Goal: Find contact information: Find contact information

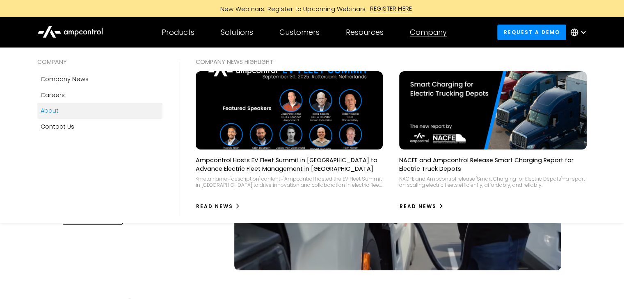
click at [82, 109] on link "About" at bounding box center [99, 111] width 125 height 16
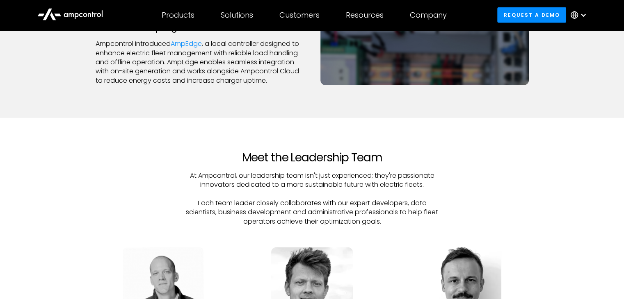
scroll to position [2091, 0]
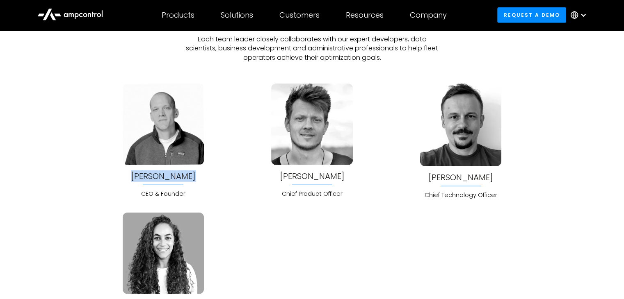
drag, startPoint x: 128, startPoint y: 173, endPoint x: 223, endPoint y: 172, distance: 94.7
click at [223, 172] on div "Joachim Lohse CEO & Founder" at bounding box center [164, 141] width 136 height 115
drag, startPoint x: 223, startPoint y: 172, endPoint x: 201, endPoint y: 174, distance: 21.4
click at [201, 173] on div "Joachim Lohse CEO & Founder" at bounding box center [163, 141] width 81 height 115
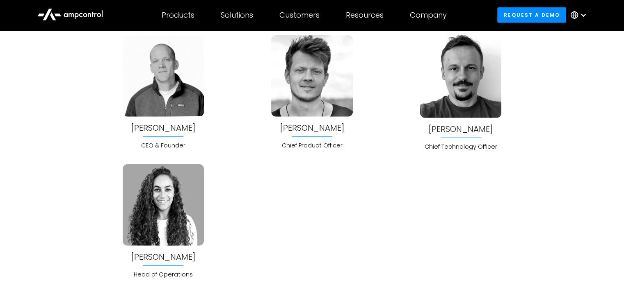
scroll to position [2173, 0]
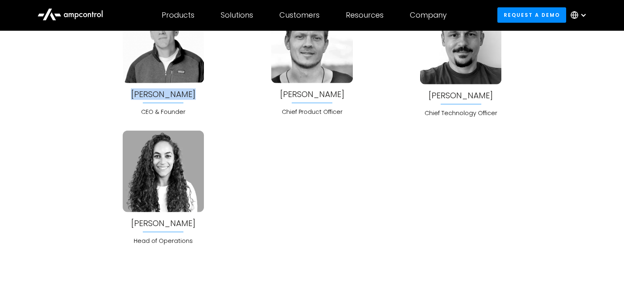
drag, startPoint x: 126, startPoint y: 96, endPoint x: 208, endPoint y: 98, distance: 82.0
click at [208, 98] on div "Joachim Lohse CEO & Founder" at bounding box center [164, 59] width 136 height 115
drag, startPoint x: 208, startPoint y: 98, endPoint x: 200, endPoint y: 91, distance: 10.8
click at [200, 91] on div "Joachim Lohse CEO & Founder" at bounding box center [163, 59] width 81 height 115
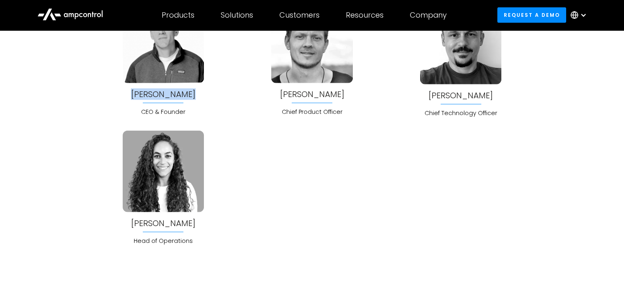
click at [200, 91] on div "Joachim Lohse CEO & Founder" at bounding box center [163, 59] width 81 height 115
copy div "[PERSON_NAME]"
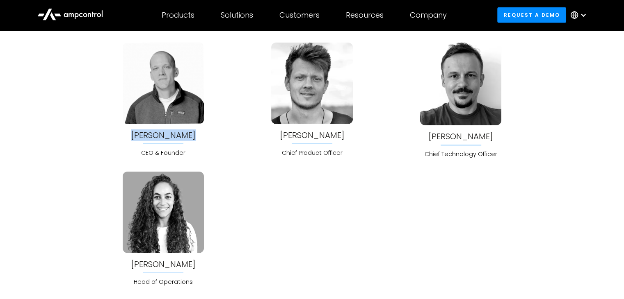
copy div "[PERSON_NAME]"
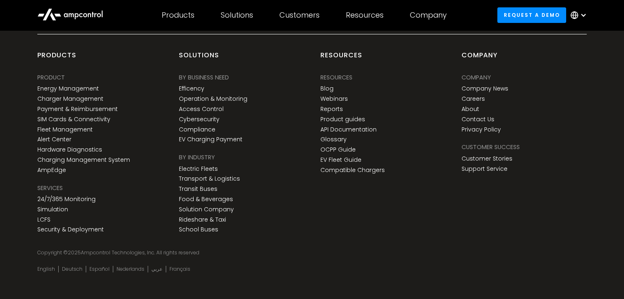
scroll to position [3053, 0]
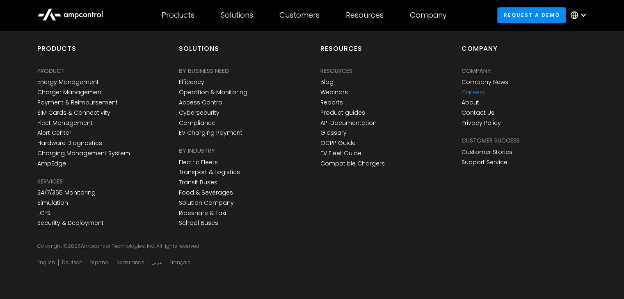
click at [474, 89] on link "Careers" at bounding box center [472, 92] width 23 height 7
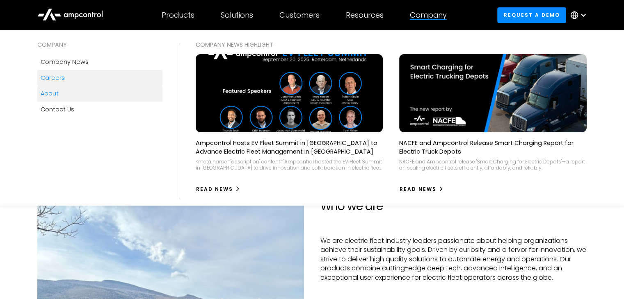
click at [52, 89] on div "About" at bounding box center [50, 93] width 18 height 9
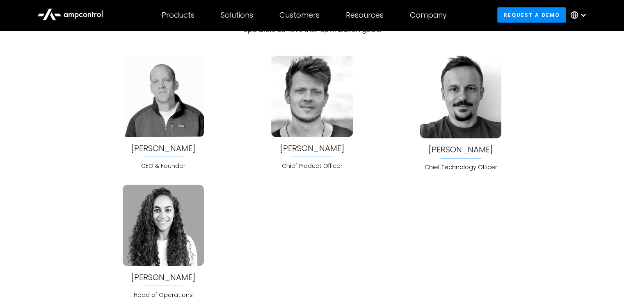
scroll to position [2173, 0]
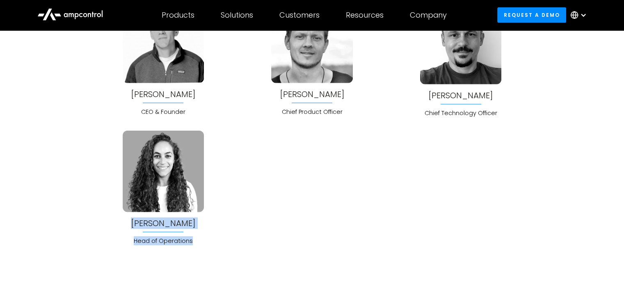
drag, startPoint x: 125, startPoint y: 222, endPoint x: 228, endPoint y: 244, distance: 106.0
click at [228, 244] on div "Meet the Leadership Team At Ampcontrol, our leadership team isn't just experien…" at bounding box center [312, 75] width 624 height 406
copy div "[PERSON_NAME] Head of Operations"
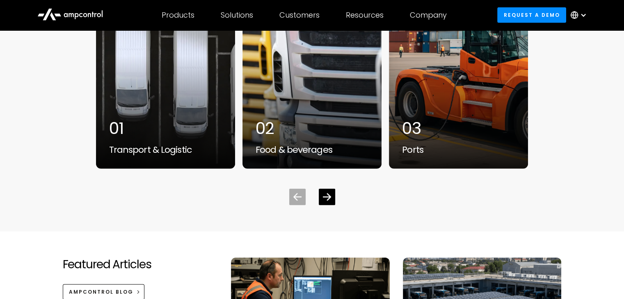
scroll to position [3066, 0]
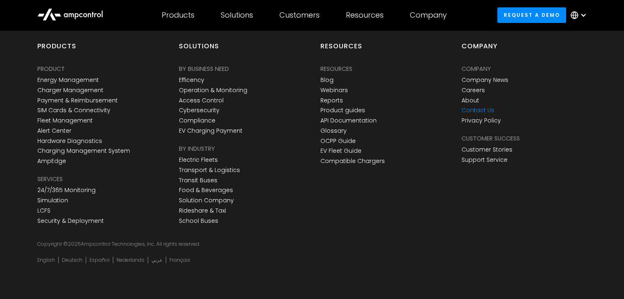
click at [484, 109] on link "Contact Us" at bounding box center [477, 110] width 33 height 7
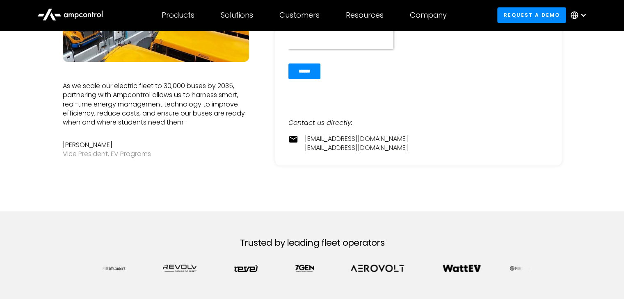
scroll to position [205, 0]
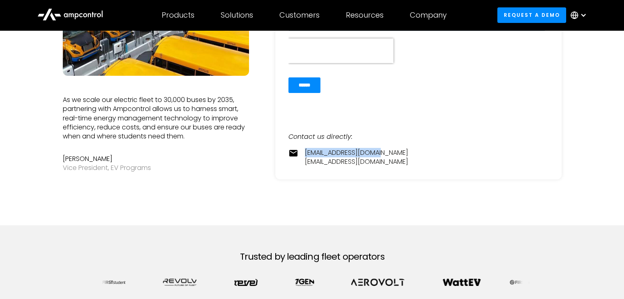
drag, startPoint x: 302, startPoint y: 153, endPoint x: 430, endPoint y: 151, distance: 127.5
click at [430, 151] on div "contact@ampcontrol.io pr@ampcontrol.io" at bounding box center [418, 157] width 260 height 18
copy link "[EMAIL_ADDRESS][DOMAIN_NAME]"
